Goal: Use online tool/utility

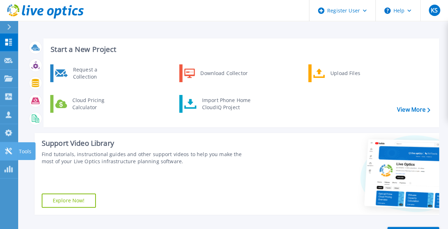
click at [8, 152] on icon at bounding box center [8, 151] width 9 height 7
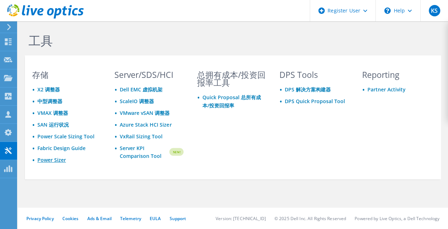
click at [54, 162] on link "Power Sizer" at bounding box center [51, 160] width 28 height 7
click at [57, 160] on link "Power Sizer" at bounding box center [51, 160] width 28 height 7
